Goal: Information Seeking & Learning: Find specific fact

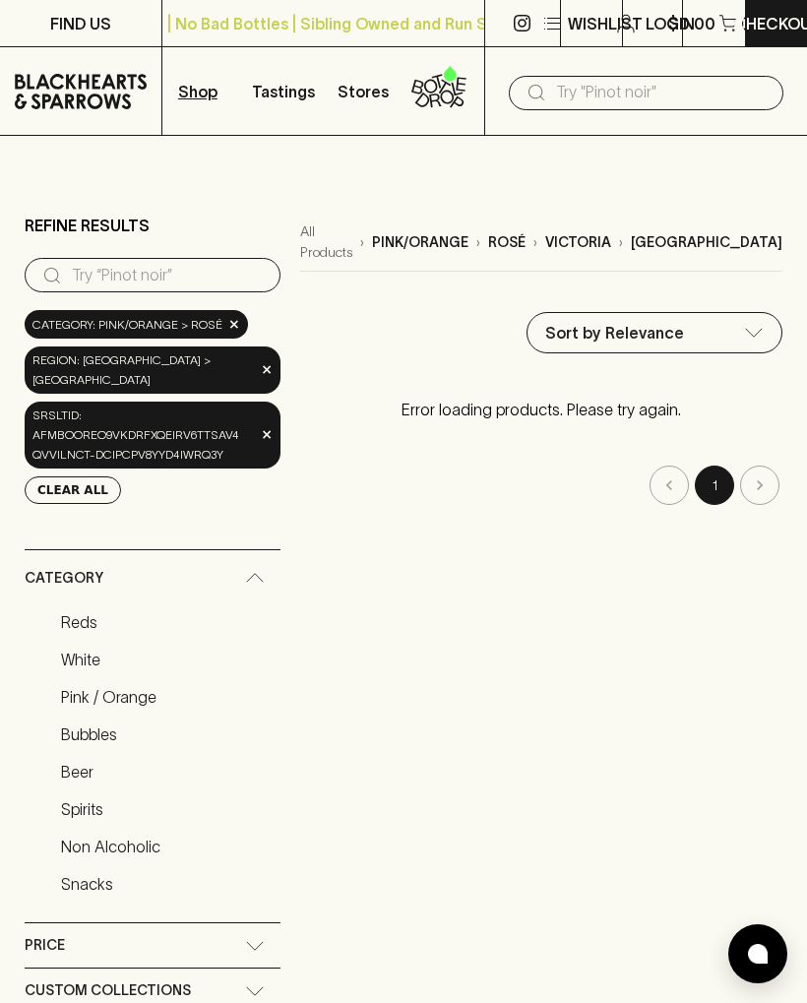
click at [265, 280] on input "search" at bounding box center [168, 276] width 193 height 32
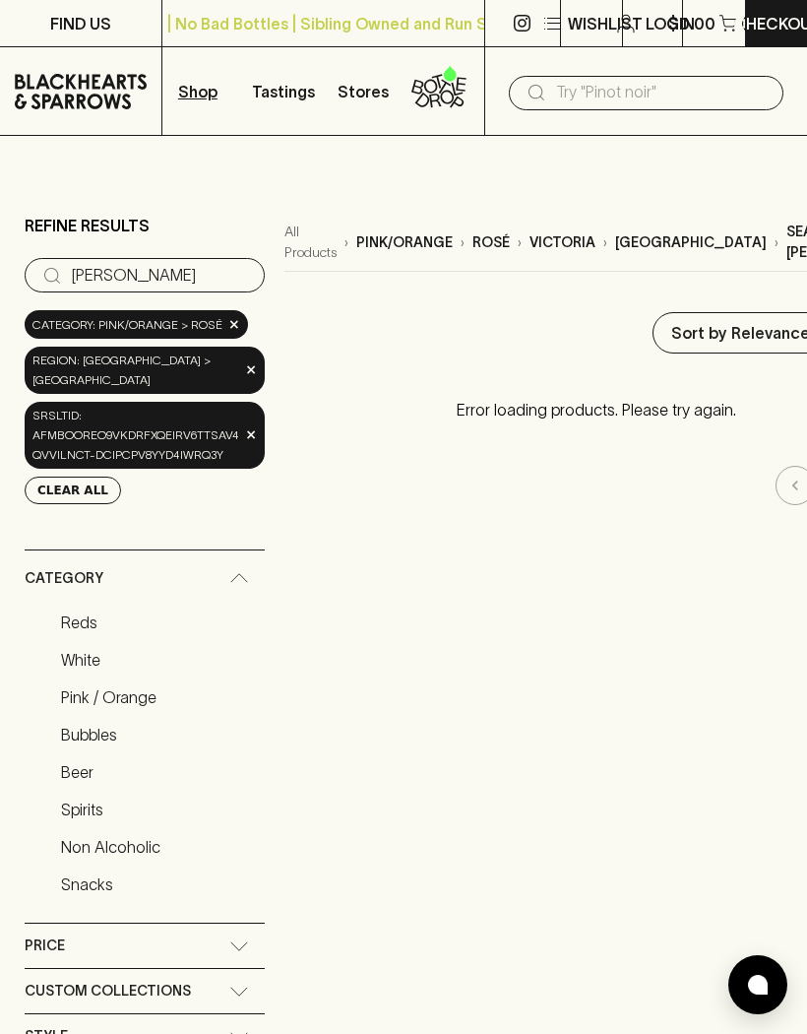
click at [233, 327] on span "×" at bounding box center [234, 324] width 12 height 21
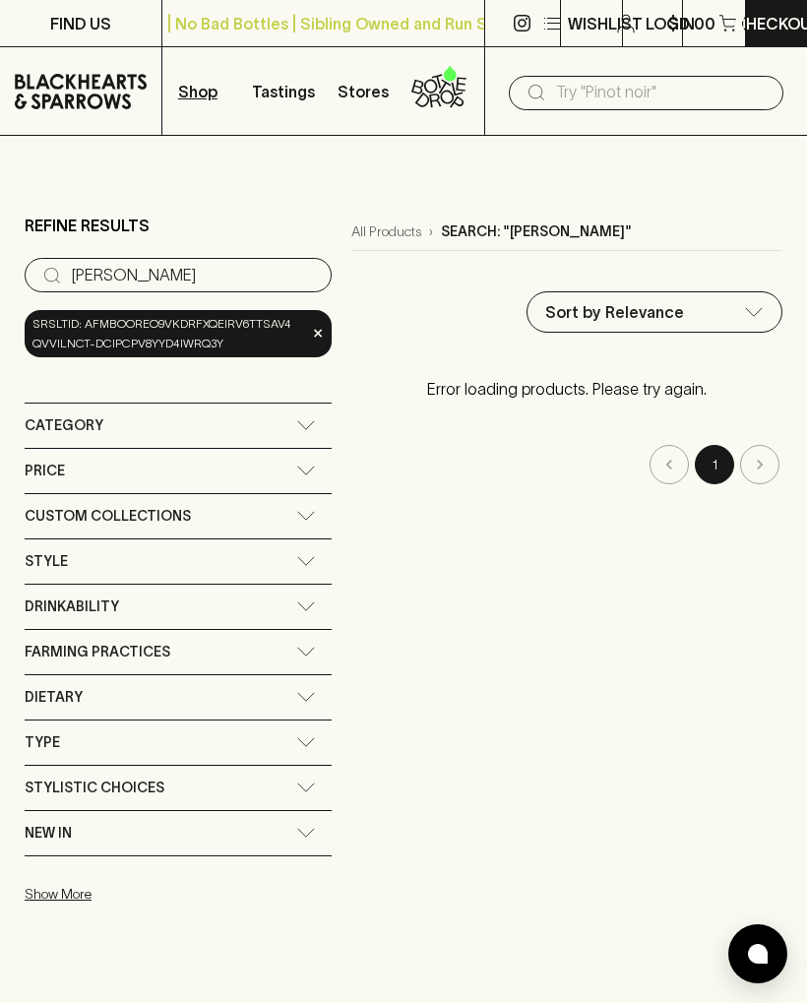
click at [318, 331] on span "×" at bounding box center [318, 333] width 12 height 21
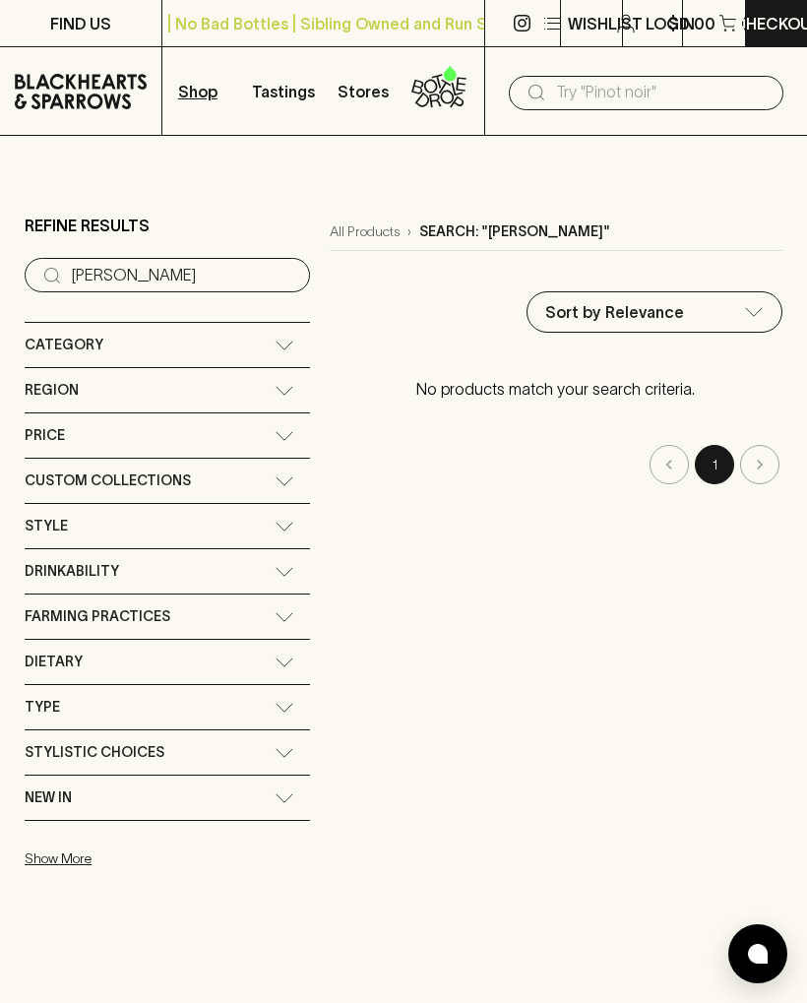
click at [209, 276] on input "[PERSON_NAME]" at bounding box center [183, 276] width 222 height 32
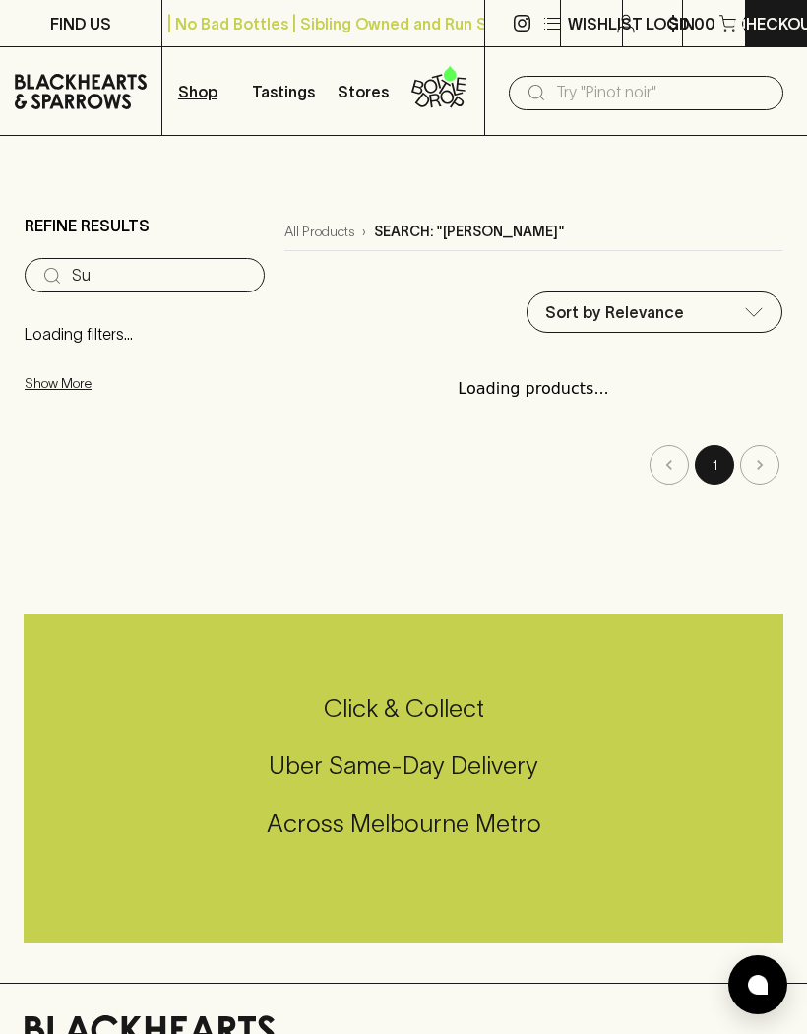
type input "S"
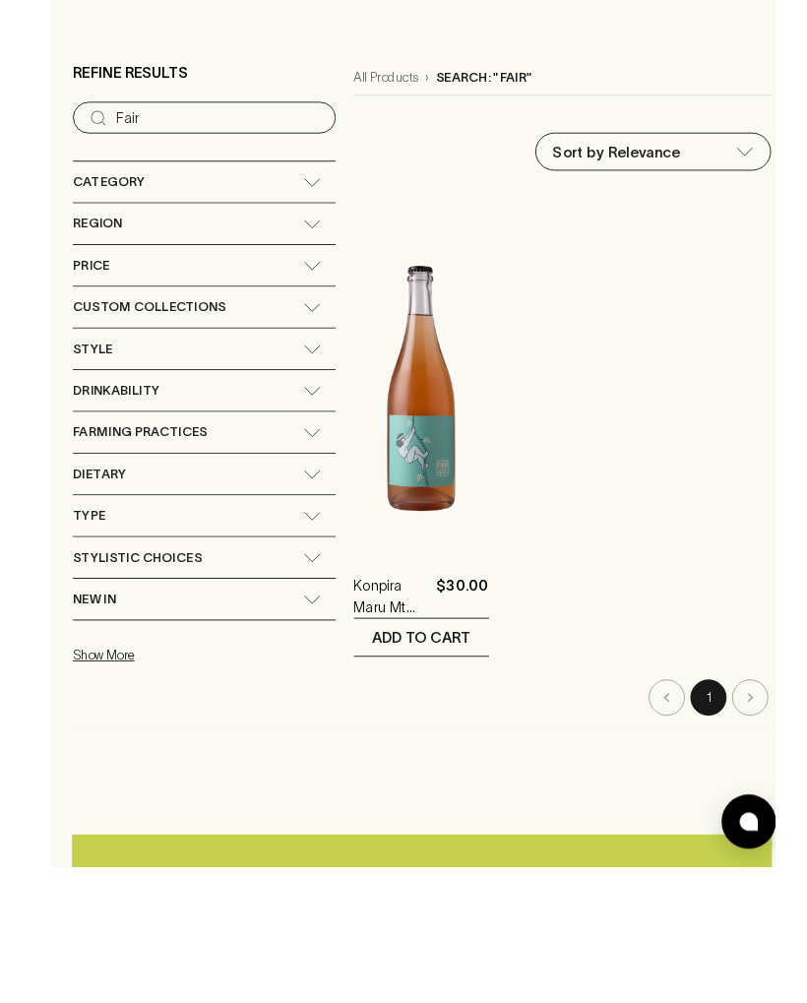
scroll to position [0, 15]
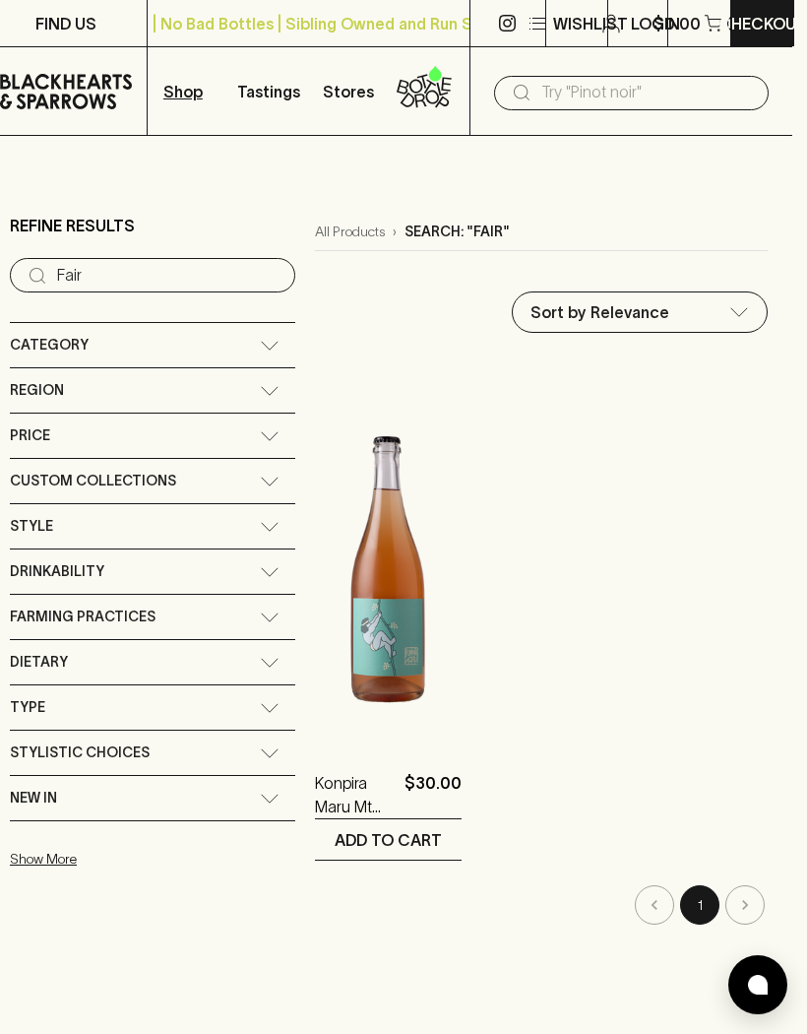
type input "Fair"
click at [655, 91] on input "text" at bounding box center [647, 93] width 212 height 32
click at [93, 84] on icon at bounding box center [66, 91] width 132 height 35
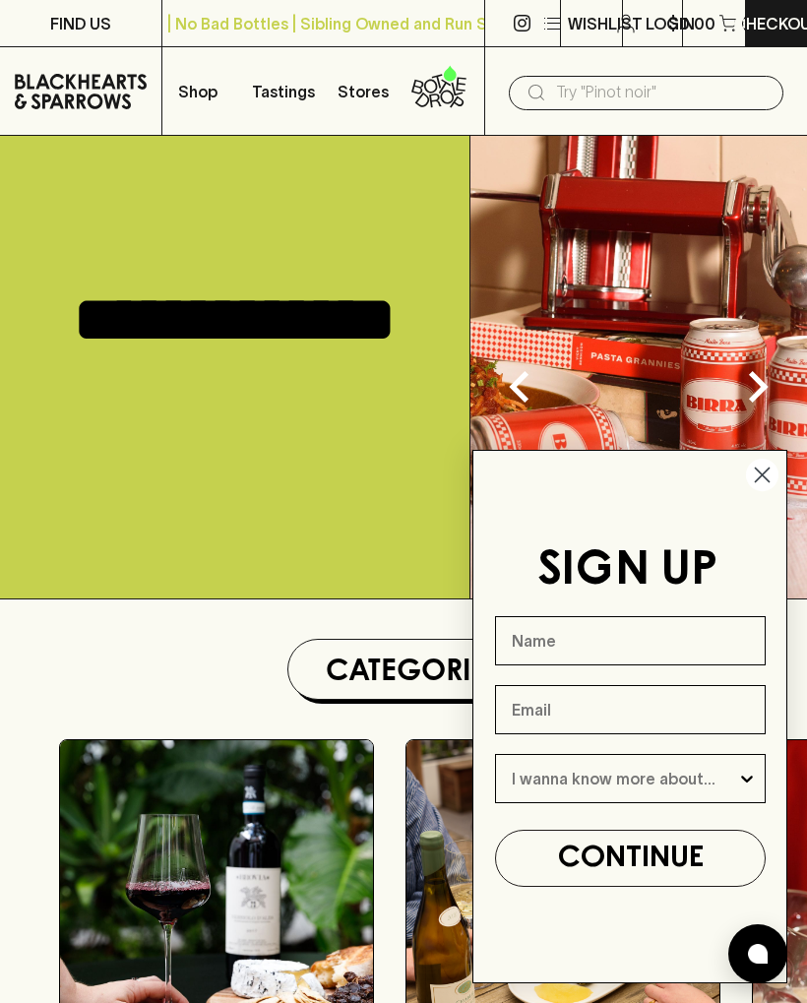
click at [698, 83] on input "text" at bounding box center [662, 93] width 212 height 32
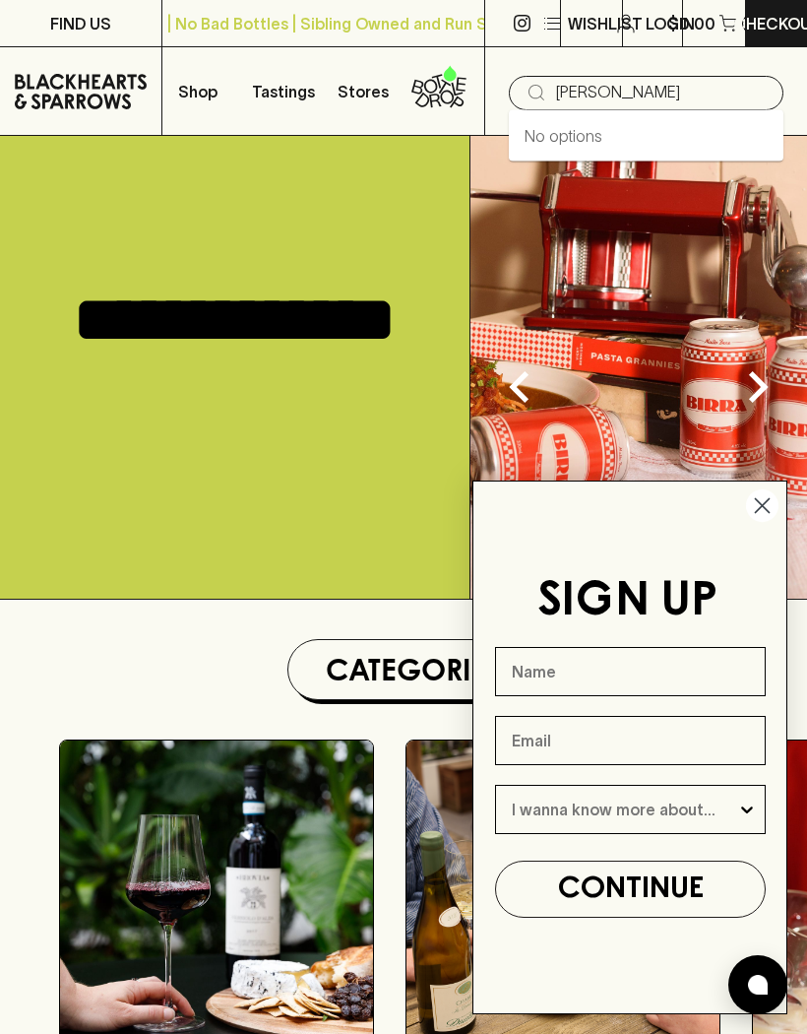
type input "[PERSON_NAME]"
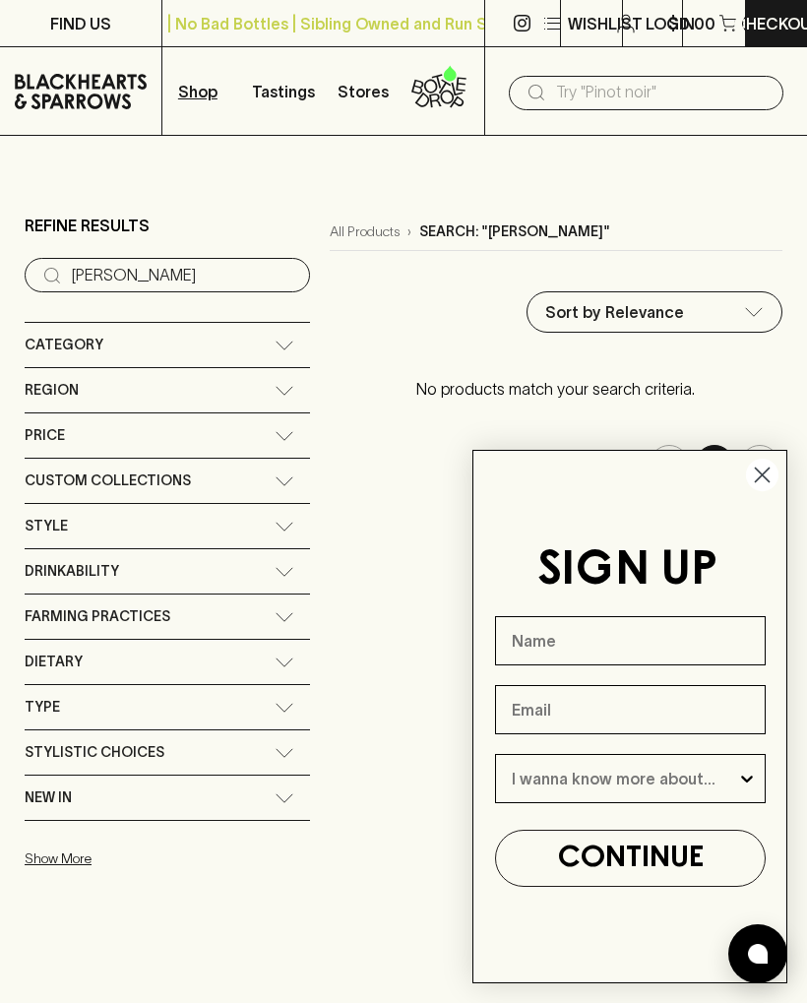
click at [761, 467] on circle "Close dialog" at bounding box center [762, 475] width 32 height 32
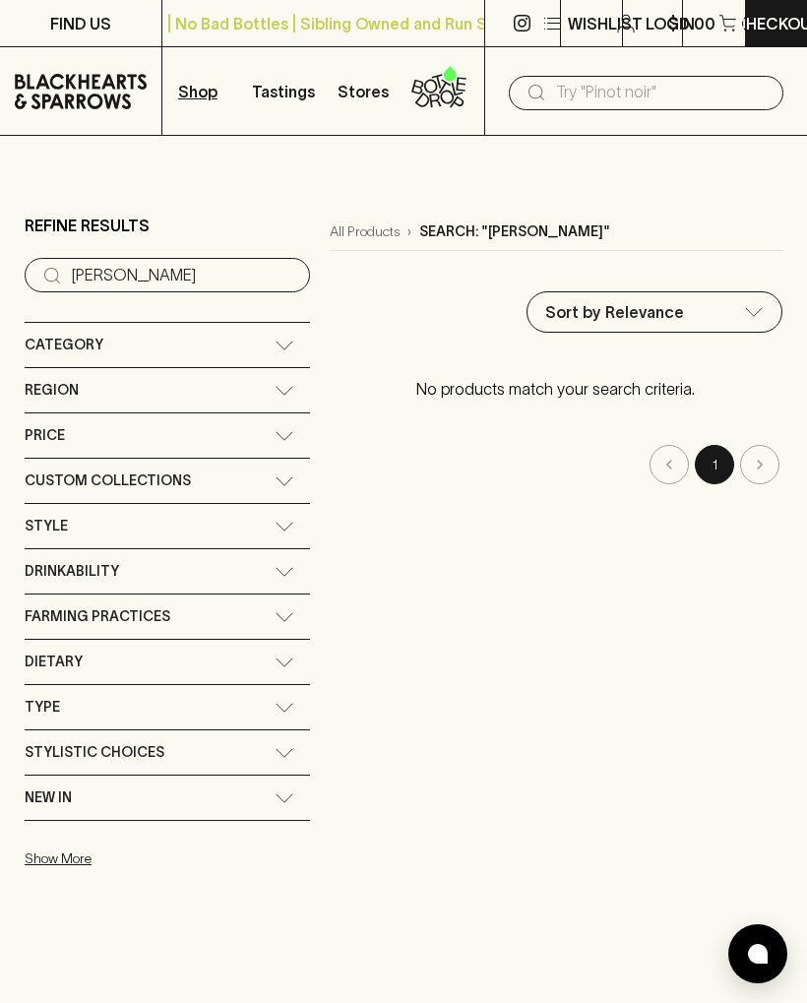
click at [684, 80] on input "text" at bounding box center [662, 93] width 212 height 32
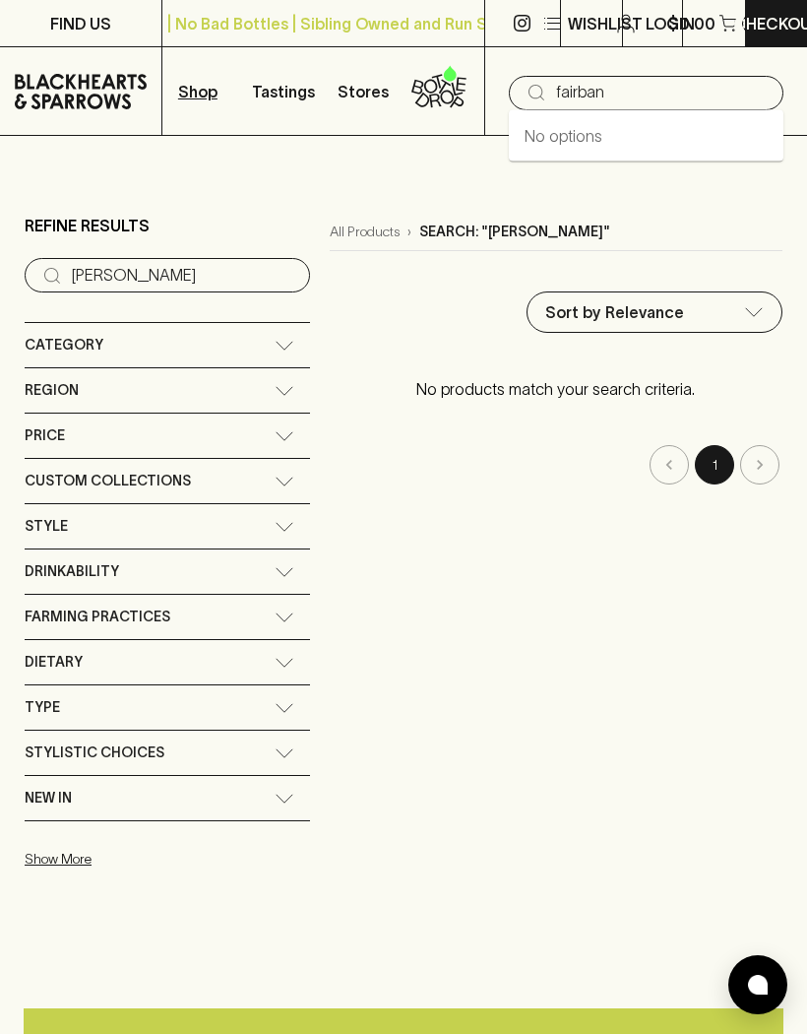
type input "[PERSON_NAME]"
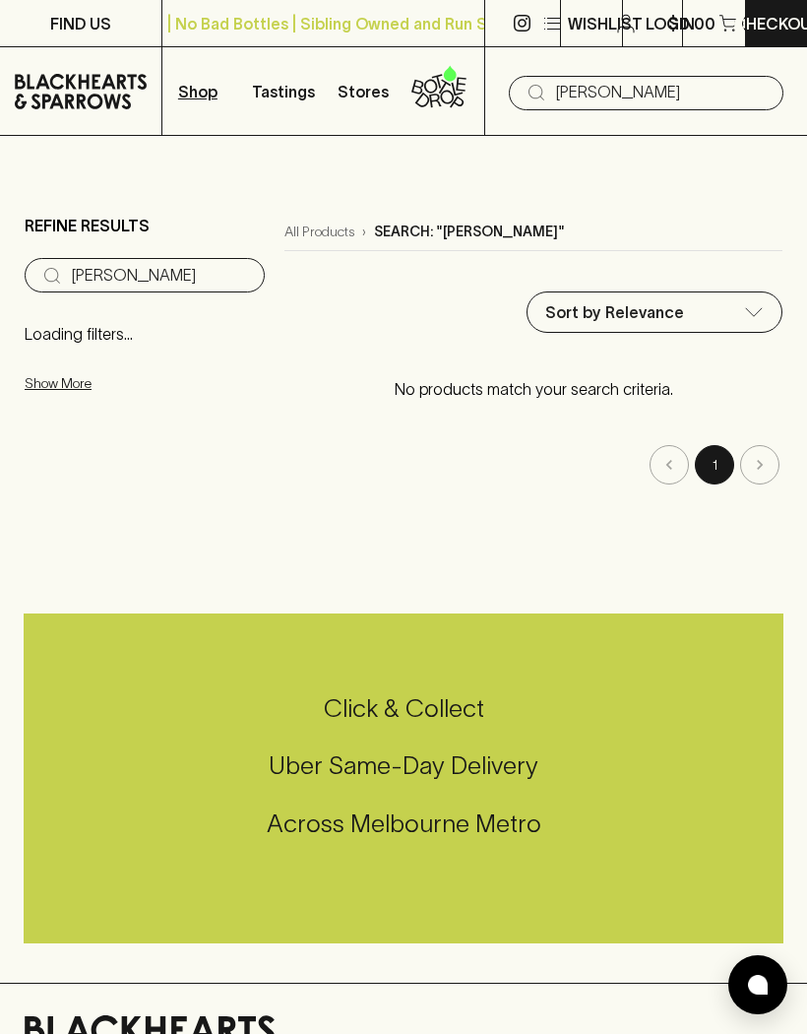
type input "[PERSON_NAME]"
